Goal: Transaction & Acquisition: Subscribe to service/newsletter

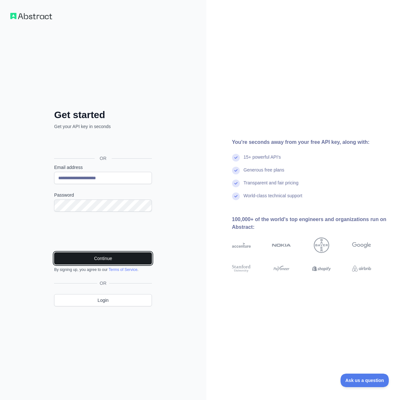
click at [97, 258] on button "Continue" at bounding box center [103, 258] width 98 height 12
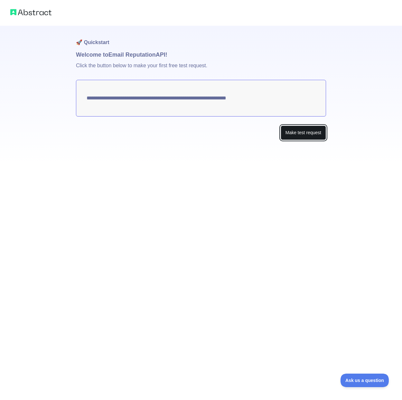
click at [299, 137] on button "Make test request" at bounding box center [303, 133] width 45 height 14
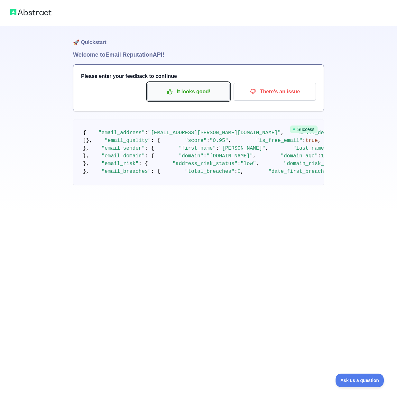
click at [188, 98] on button "It looks good!" at bounding box center [188, 92] width 82 height 18
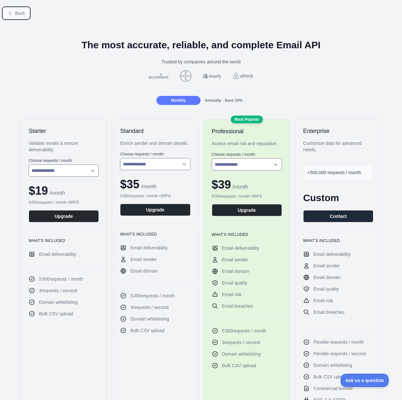
click at [16, 14] on span "Back" at bounding box center [20, 13] width 10 height 5
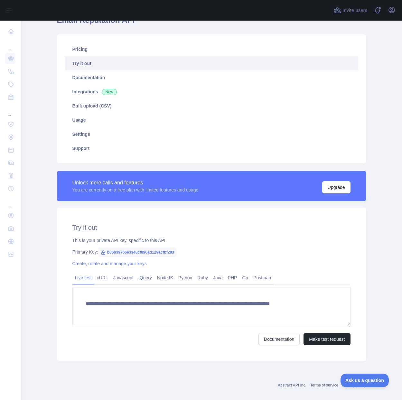
scroll to position [42, 0]
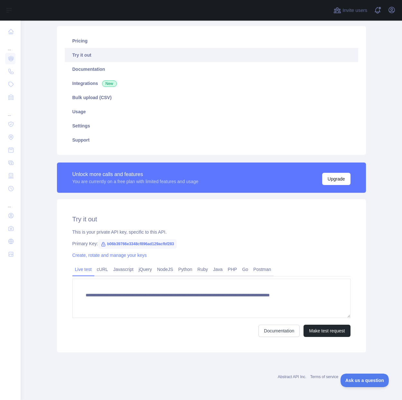
click at [160, 246] on span "b06b39766e3348cf896ad129acfbf283" at bounding box center [137, 244] width 79 height 10
click at [160, 244] on span "b06b39766e3348cf896ad129acfbf283" at bounding box center [137, 244] width 79 height 10
copy span "b06b39766e3348cf896ad129acfbf283"
